Goal: Information Seeking & Learning: Learn about a topic

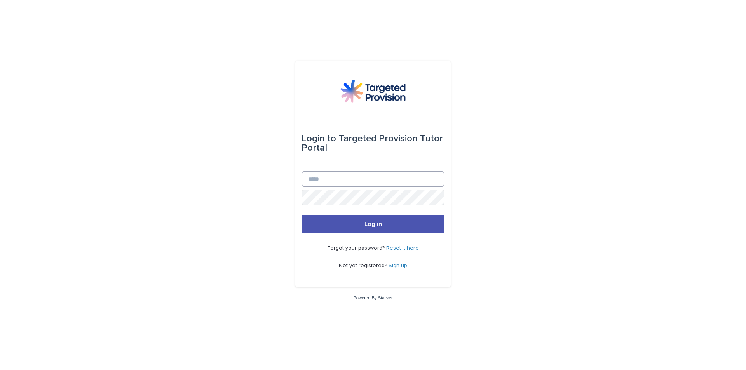
click at [337, 185] on input "Email" at bounding box center [373, 179] width 143 height 16
type input "**********"
click at [302, 215] on button "Log in" at bounding box center [373, 224] width 143 height 19
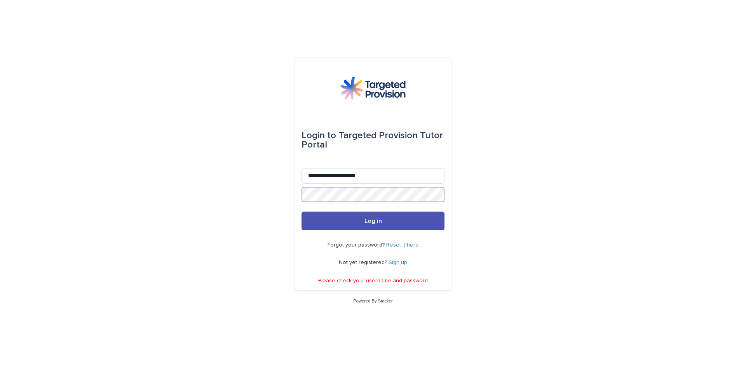
click at [228, 185] on div "**********" at bounding box center [373, 185] width 746 height 370
click at [302, 212] on button "Log in" at bounding box center [373, 221] width 143 height 19
click at [408, 245] on link "Reset it here" at bounding box center [402, 245] width 33 height 5
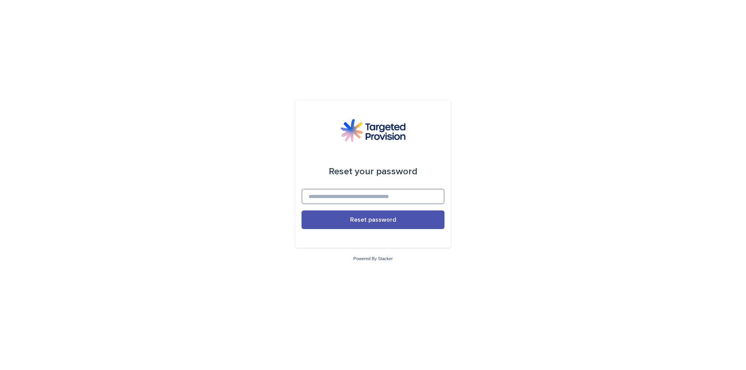
click at [390, 198] on input at bounding box center [373, 197] width 143 height 16
type input "**********"
click at [302, 211] on button "Reset password" at bounding box center [373, 220] width 143 height 19
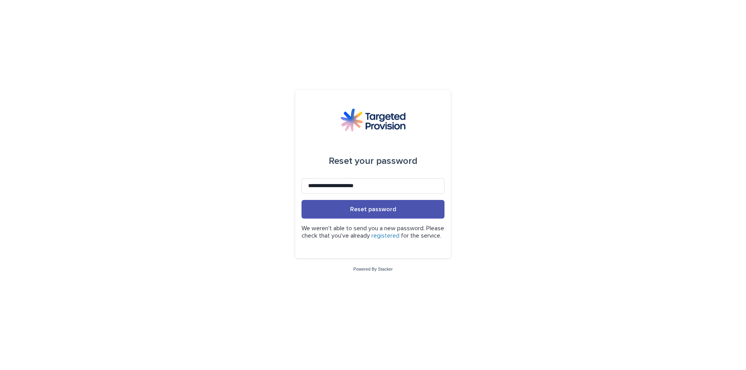
click at [402, 227] on p "We weren't able to send you a new password. Please check that you've already re…" at bounding box center [373, 232] width 143 height 15
click at [402, 229] on p "We weren't able to send you a new password. Please check that you've already re…" at bounding box center [373, 232] width 143 height 15
click at [400, 233] on link "registered" at bounding box center [386, 236] width 28 height 6
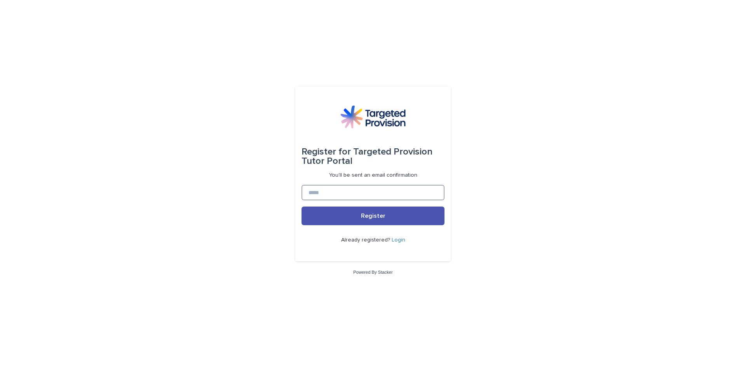
click at [370, 194] on input at bounding box center [373, 193] width 143 height 16
type input "**********"
click at [302, 207] on button "Register" at bounding box center [373, 216] width 143 height 19
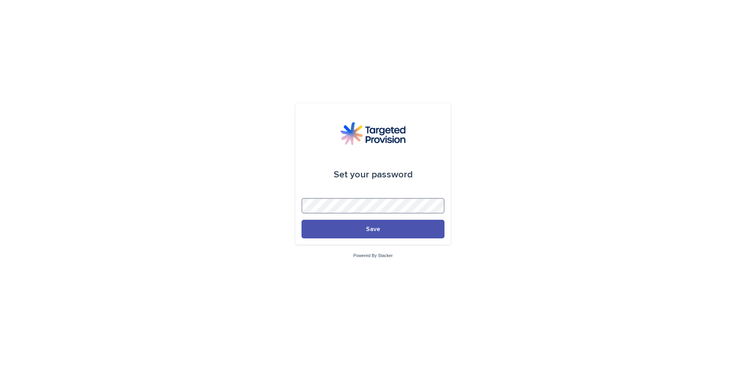
click at [302, 220] on button "Save" at bounding box center [373, 229] width 143 height 19
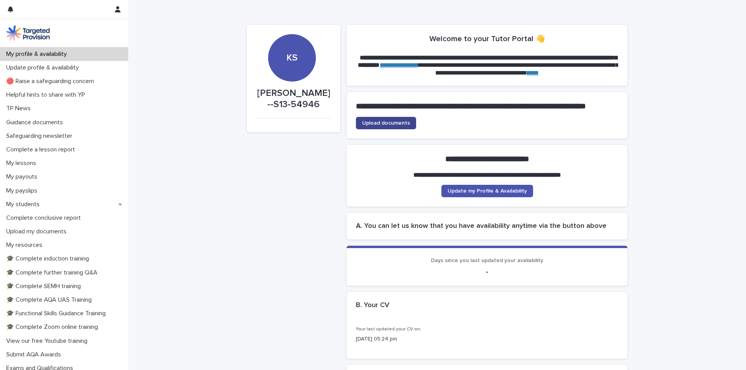
click at [405, 126] on span "Upload documents" at bounding box center [386, 122] width 48 height 5
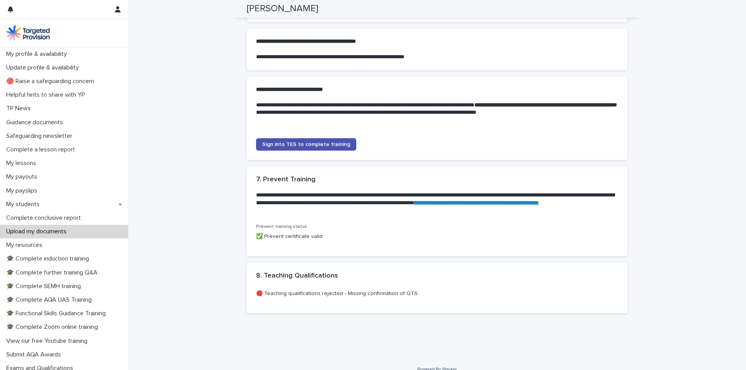
scroll to position [718, 0]
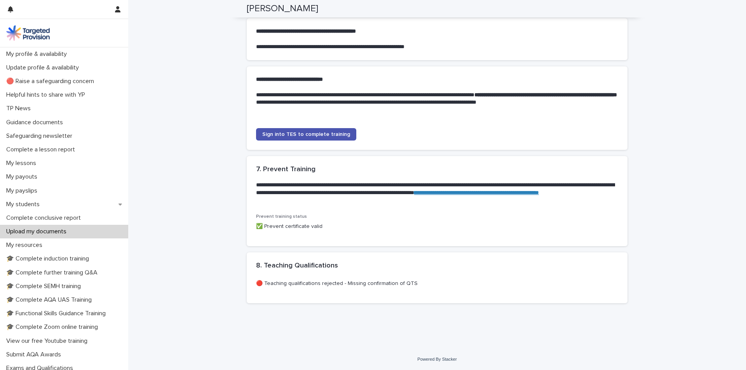
click at [337, 285] on p "🔴 Teaching qualifications rejected - Missing confirmation of QTS" at bounding box center [437, 284] width 362 height 8
drag, startPoint x: 339, startPoint y: 283, endPoint x: 413, endPoint y: 282, distance: 73.5
click at [411, 281] on p "🔴 Teaching qualifications rejected - Missing confirmation of QTS" at bounding box center [437, 284] width 362 height 8
click at [416, 284] on p "🔴 Teaching qualifications rejected - Missing confirmation of QTS" at bounding box center [437, 284] width 362 height 8
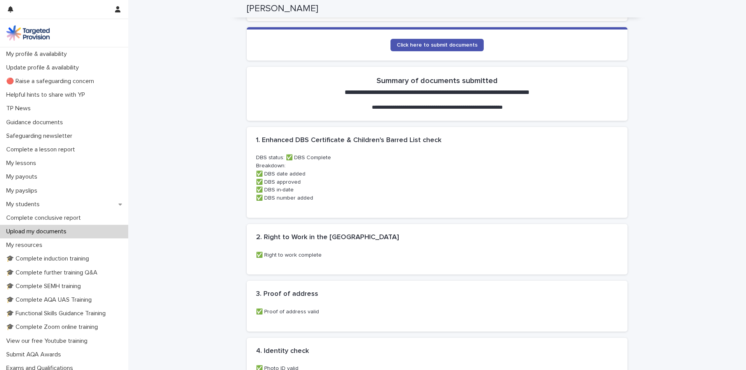
scroll to position [57, 0]
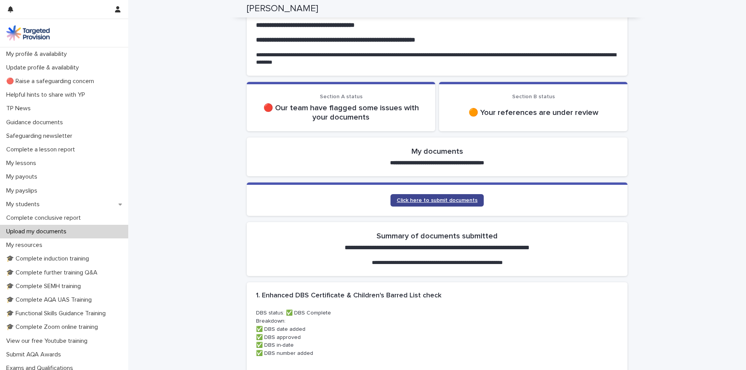
click at [437, 197] on link "Click here to submit documents" at bounding box center [437, 200] width 93 height 12
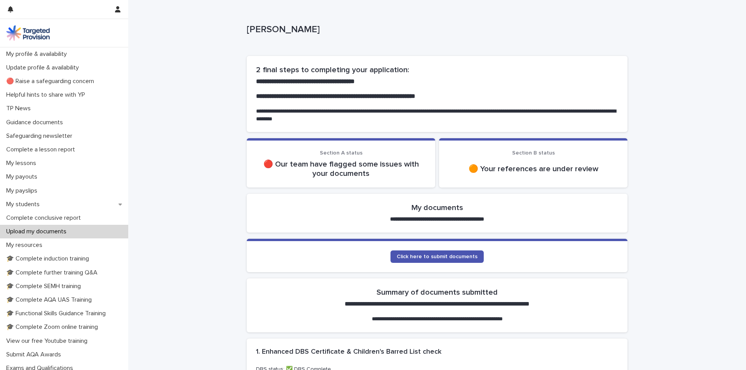
drag, startPoint x: 540, startPoint y: 162, endPoint x: 541, endPoint y: 168, distance: 5.2
click at [540, 166] on div "🟠 Your references are under review" at bounding box center [533, 169] width 170 height 19
drag, startPoint x: 541, startPoint y: 168, endPoint x: 609, endPoint y: 184, distance: 70.4
click at [595, 180] on section "Section B status 🟠 Your references are under review" at bounding box center [533, 162] width 188 height 49
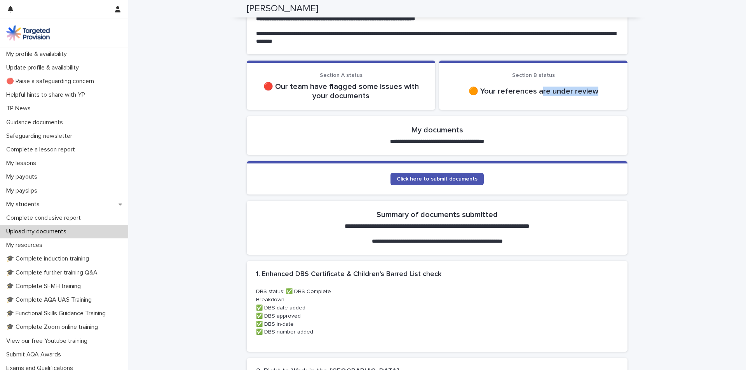
scroll to position [39, 0]
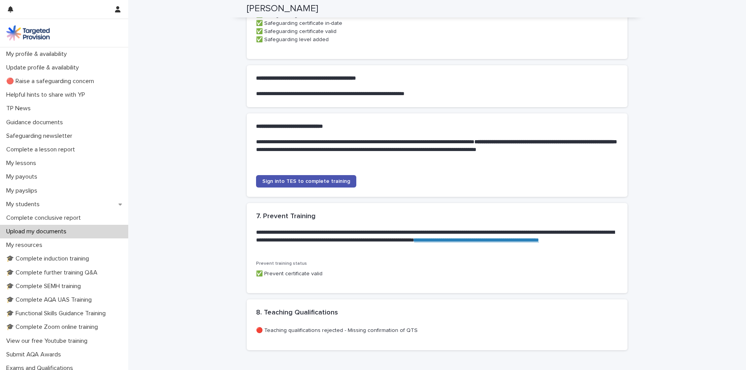
scroll to position [717, 0]
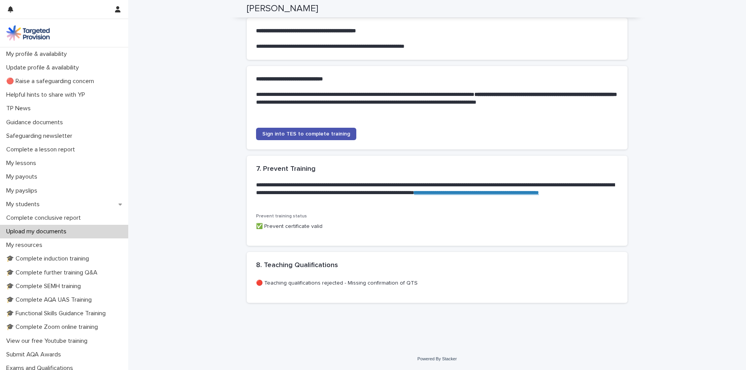
click at [382, 285] on p "🔴 Teaching qualifications rejected - Missing confirmation of QTS" at bounding box center [437, 283] width 362 height 8
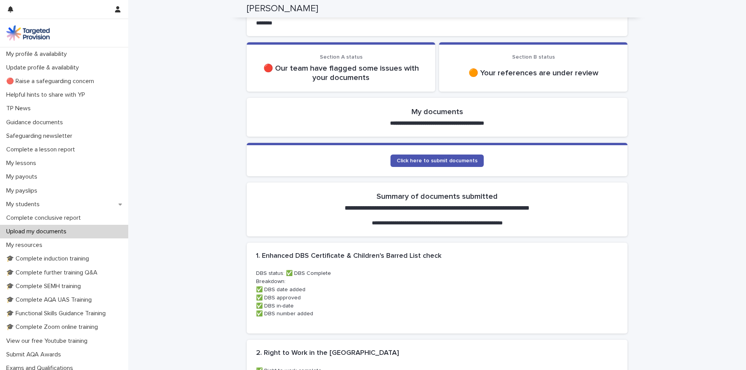
scroll to position [95, 0]
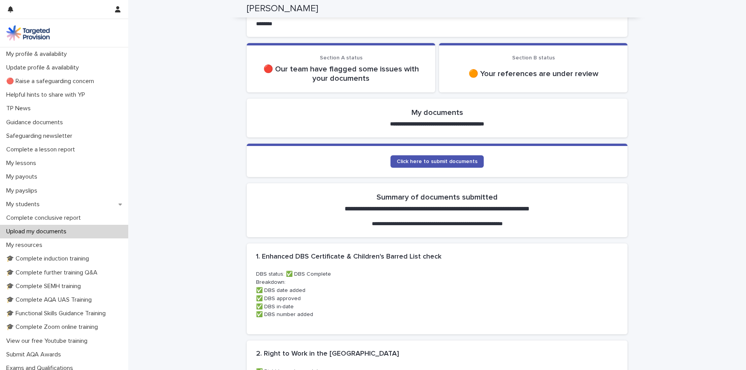
click at [396, 225] on p "**********" at bounding box center [437, 224] width 229 height 8
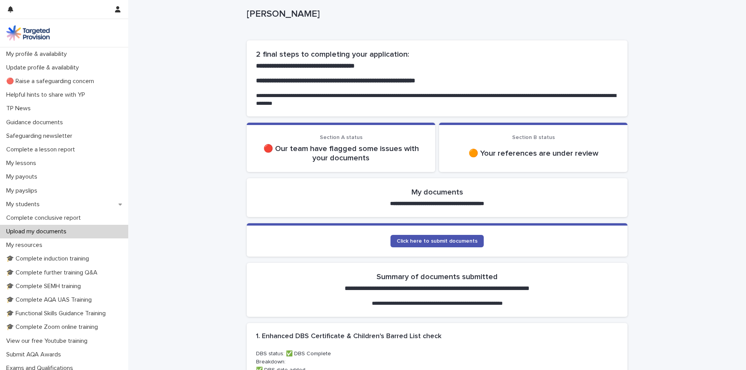
scroll to position [0, 0]
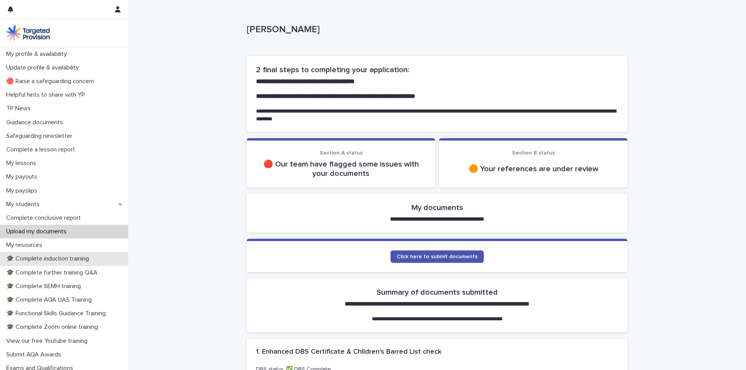
click at [56, 259] on p "🎓 Complete induction training" at bounding box center [49, 258] width 92 height 7
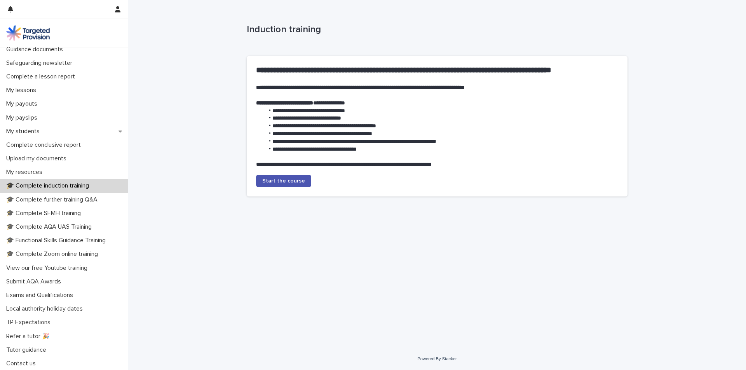
scroll to position [73, 0]
click at [74, 200] on p "🎓 Complete further training Q&A" at bounding box center [53, 199] width 101 height 7
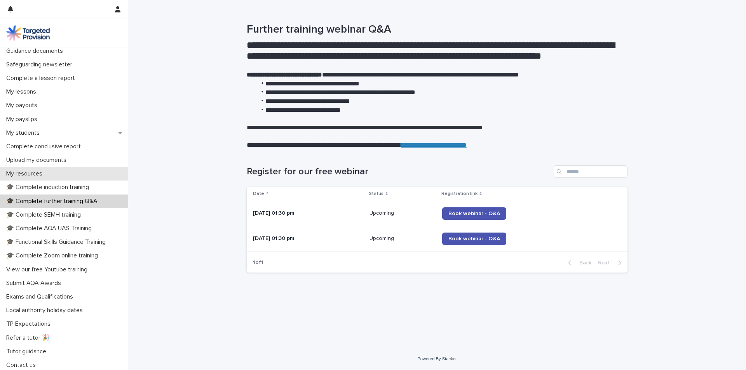
scroll to position [73, 0]
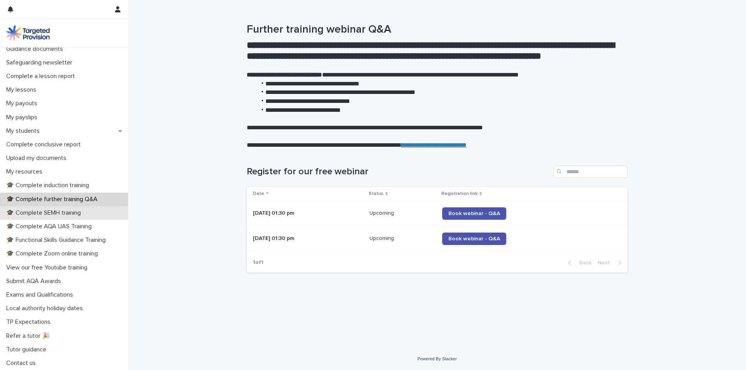
click at [56, 216] on p "🎓 Complete SEMH training" at bounding box center [45, 212] width 84 height 7
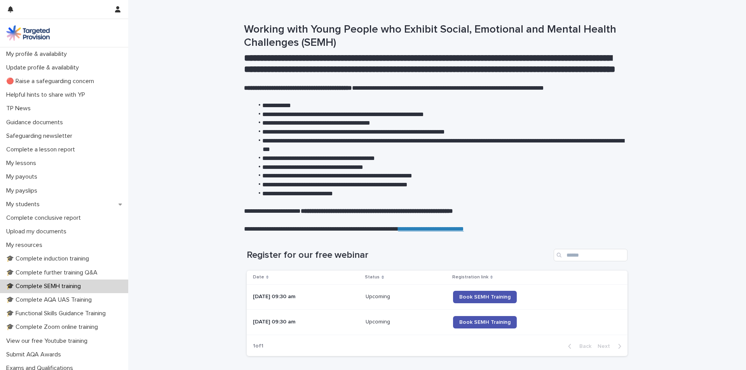
scroll to position [39, 0]
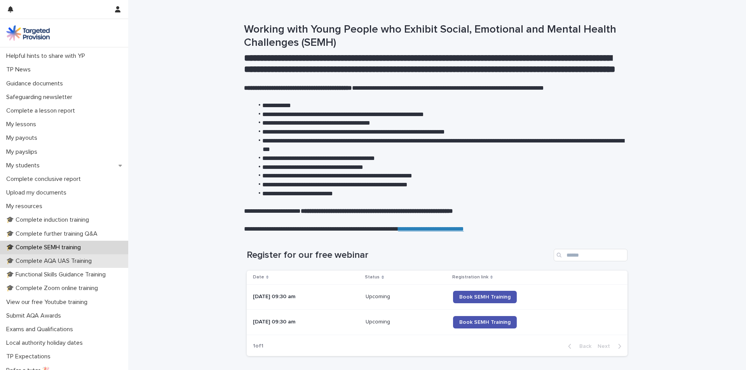
click at [64, 263] on p "🎓 Complete AQA UAS Training" at bounding box center [50, 261] width 95 height 7
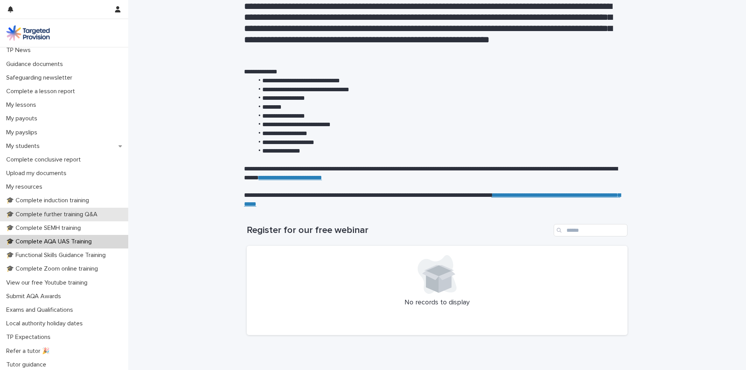
scroll to position [73, 0]
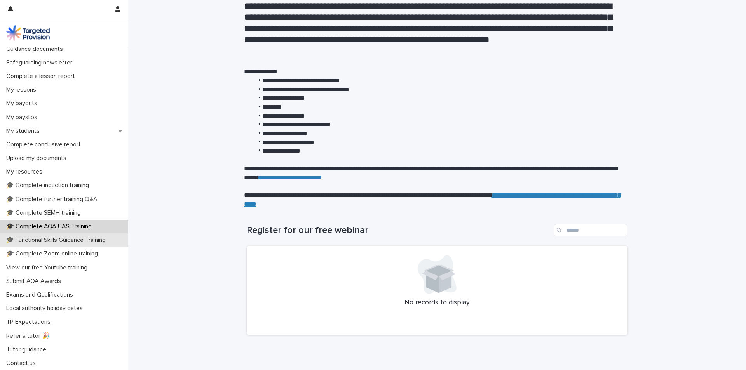
click at [77, 242] on p "🎓 Functional Skills Guidance Training" at bounding box center [57, 240] width 109 height 7
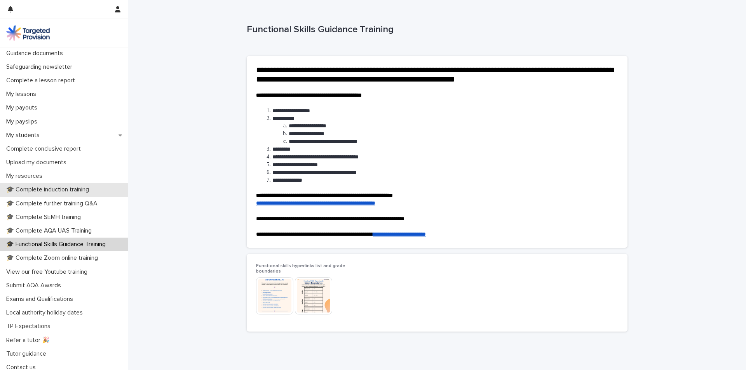
scroll to position [73, 0]
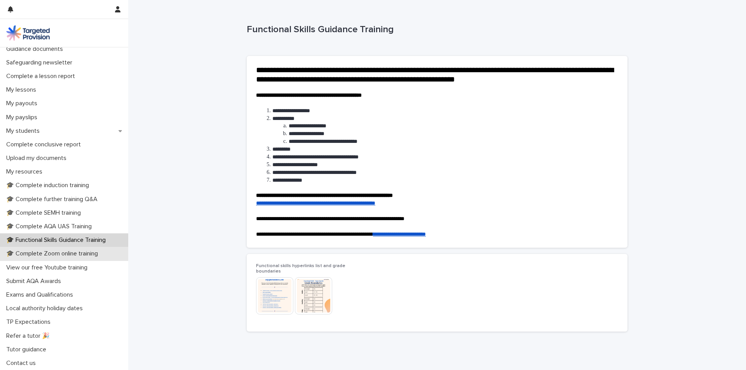
click at [59, 254] on p "🎓 Complete Zoom online training" at bounding box center [53, 253] width 101 height 7
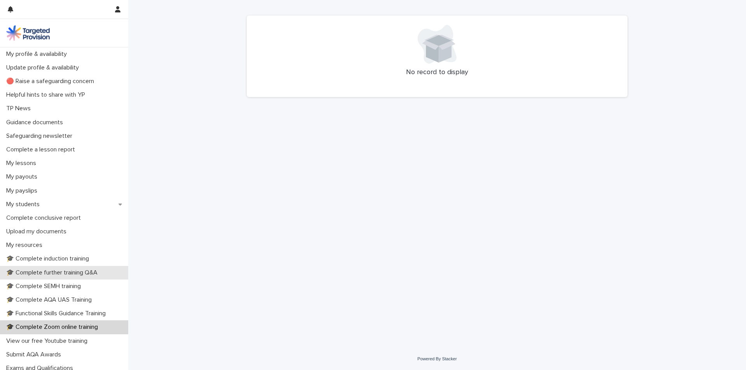
scroll to position [73, 0]
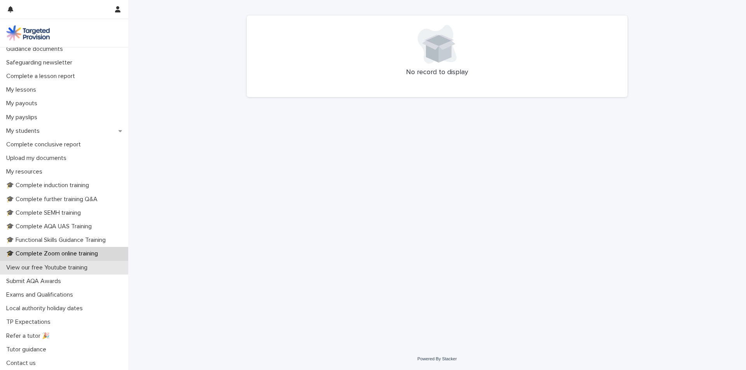
click at [91, 274] on div "View our free Youtube training" at bounding box center [64, 268] width 128 height 14
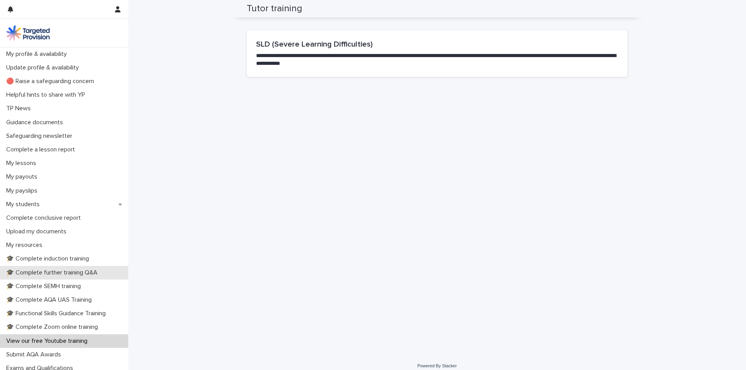
scroll to position [73, 0]
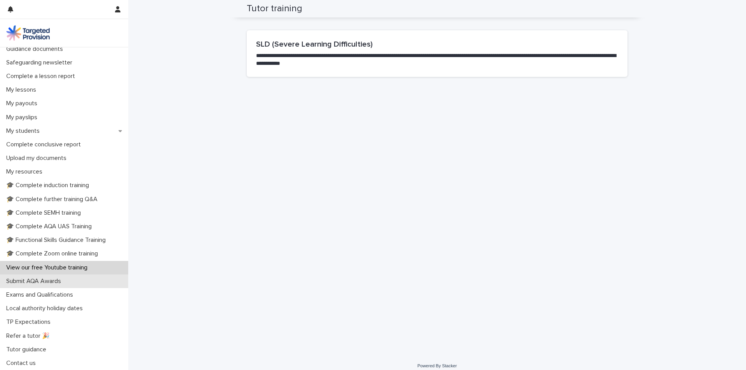
click at [74, 284] on div "Submit AQA Awards" at bounding box center [64, 282] width 128 height 14
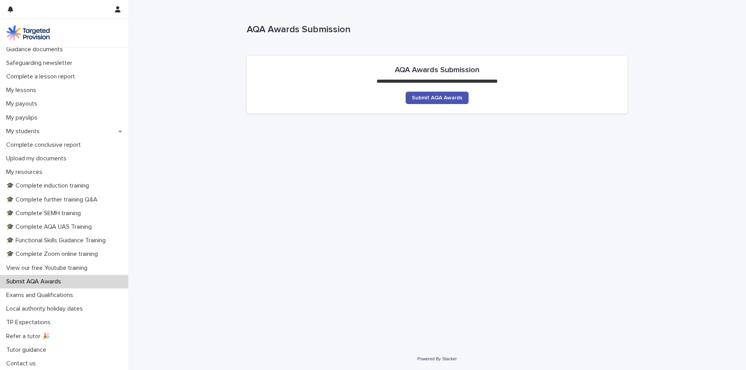
scroll to position [73, 0]
click at [79, 298] on p "Exams and Qualifications" at bounding box center [41, 294] width 76 height 7
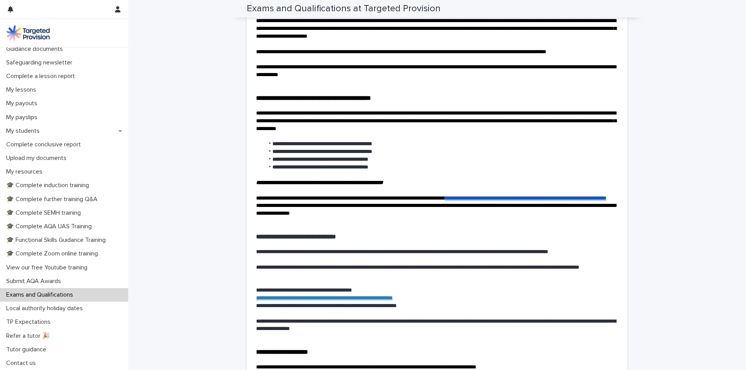
scroll to position [1360, 0]
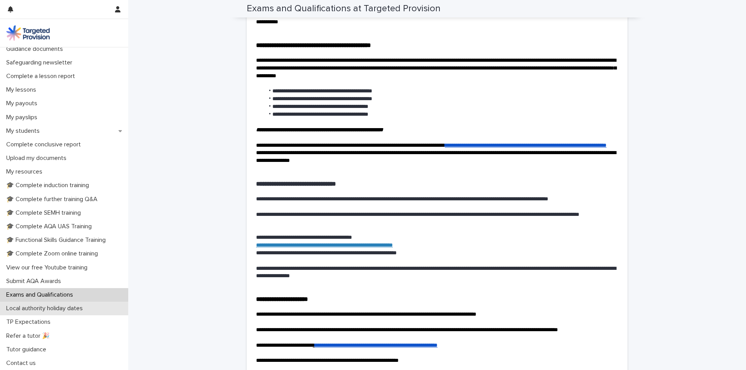
click at [92, 310] on div "Local authority holiday dates" at bounding box center [64, 309] width 128 height 14
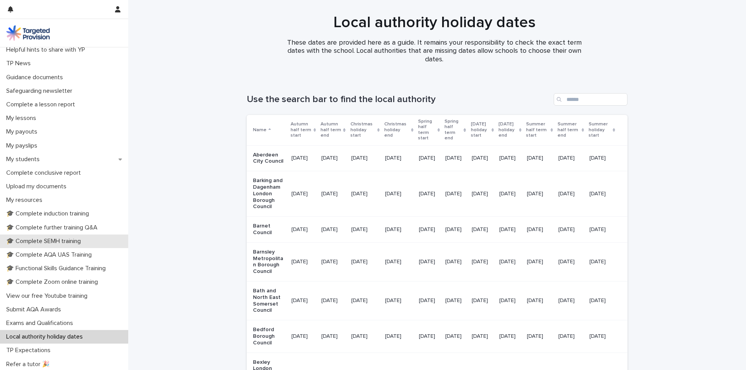
scroll to position [73, 0]
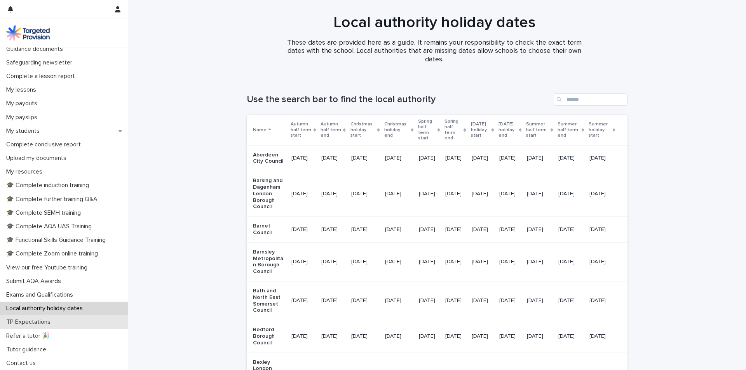
click at [50, 327] on div "TP Expectations" at bounding box center [64, 323] width 128 height 14
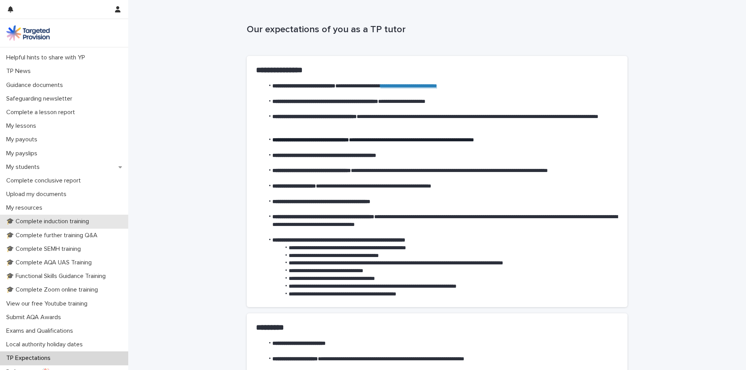
scroll to position [73, 0]
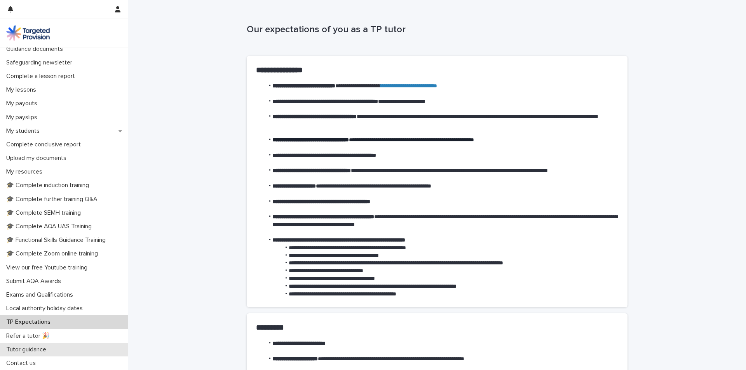
click at [81, 346] on div "Tutor guidance" at bounding box center [64, 350] width 128 height 14
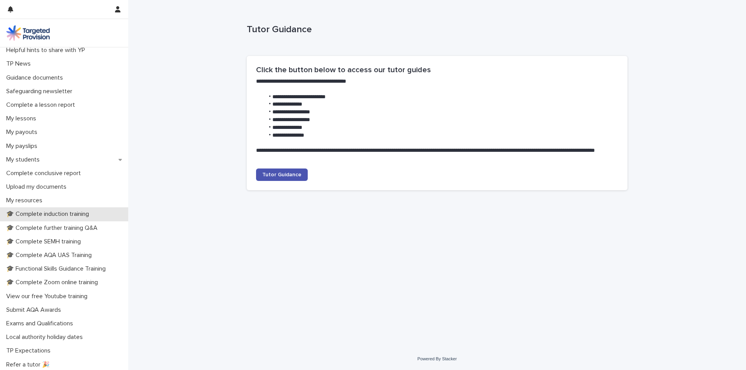
scroll to position [73, 0]
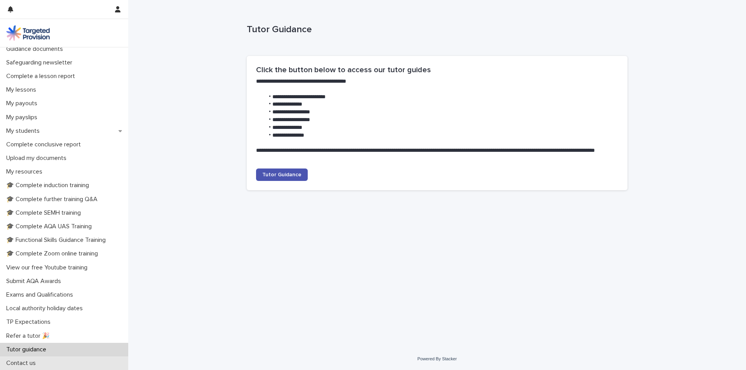
click at [66, 367] on div "Contact us" at bounding box center [64, 364] width 128 height 14
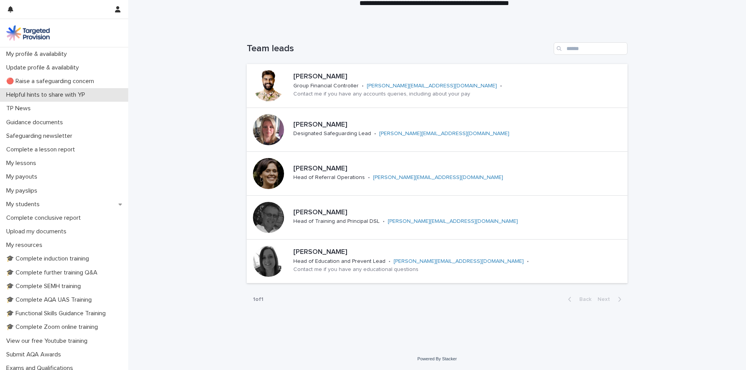
click at [73, 99] on p "Helpful hints to share with YP" at bounding box center [47, 94] width 88 height 7
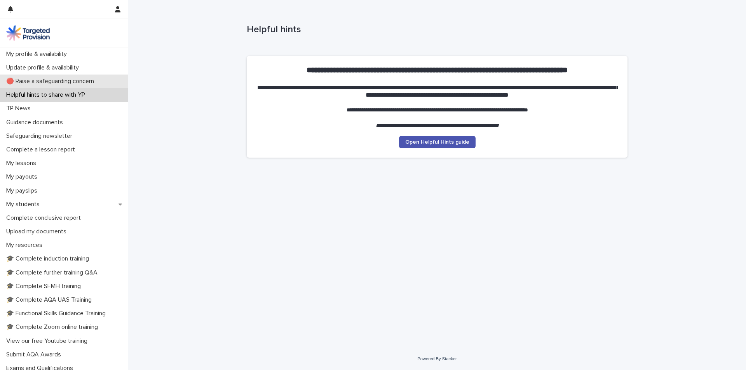
click at [74, 82] on p "🔴 Raise a safeguarding concern" at bounding box center [51, 81] width 97 height 7
